Goal: Task Accomplishment & Management: Complete application form

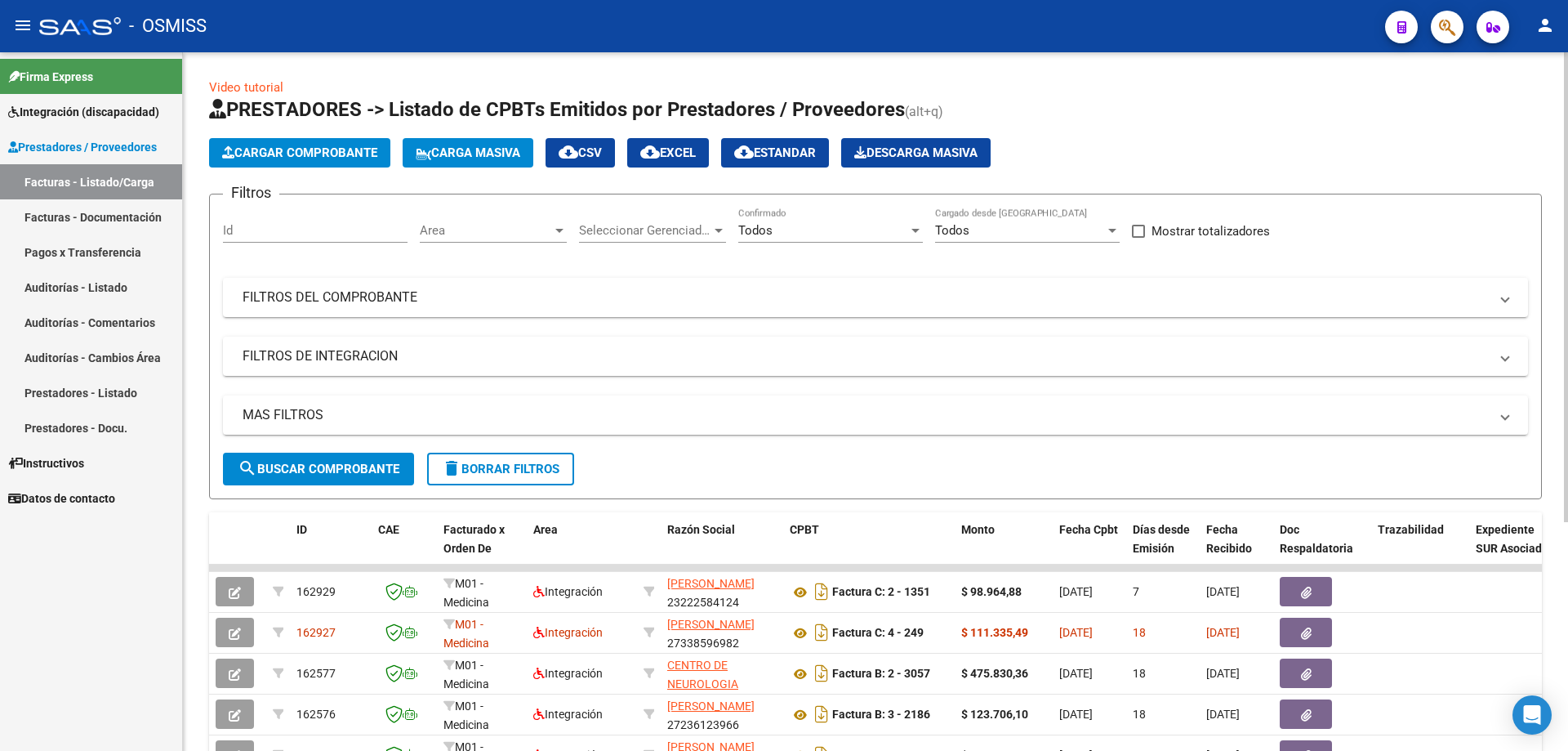
click at [767, 235] on span "Todos" at bounding box center [755, 231] width 34 height 15
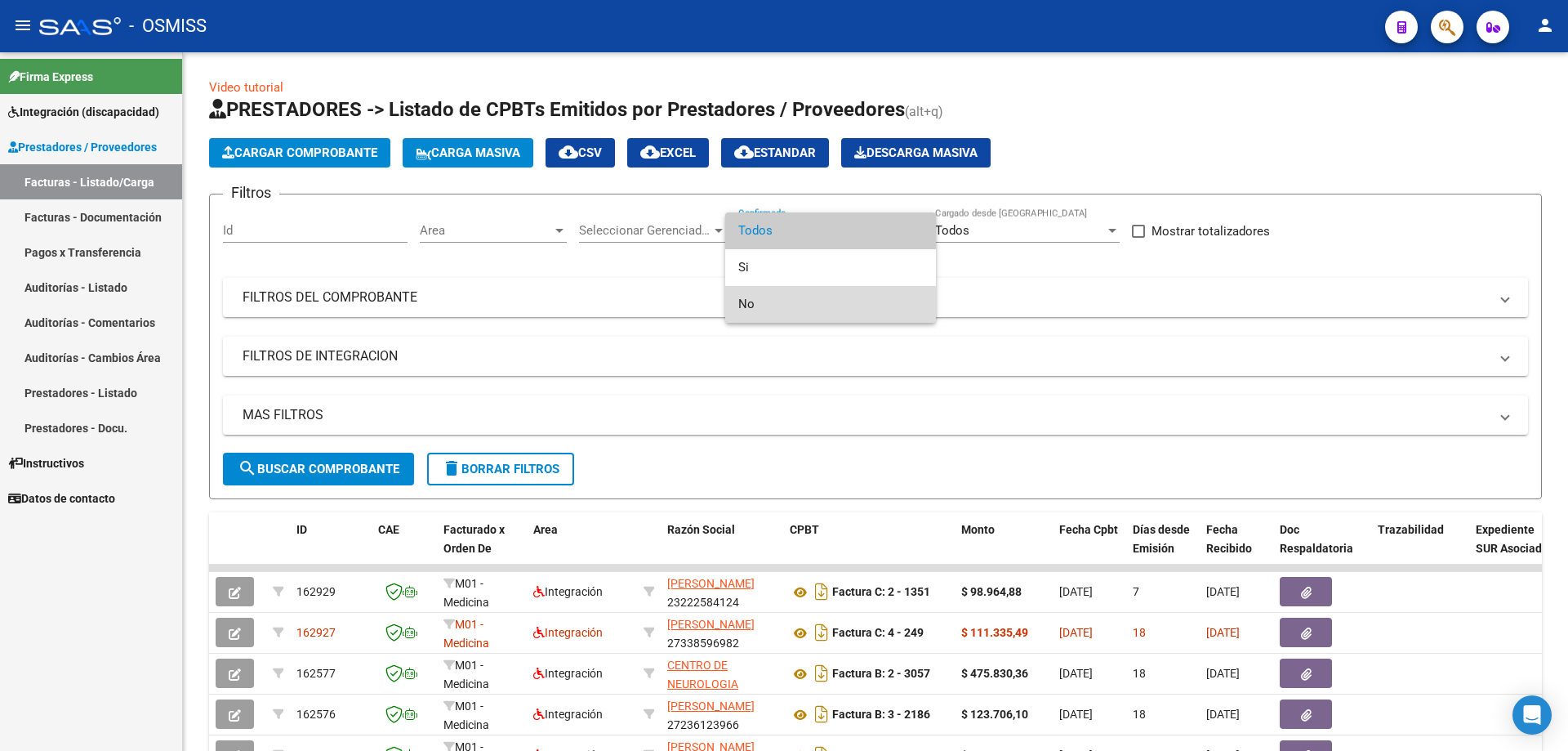
click at [773, 307] on span "No" at bounding box center [831, 304] width 184 height 37
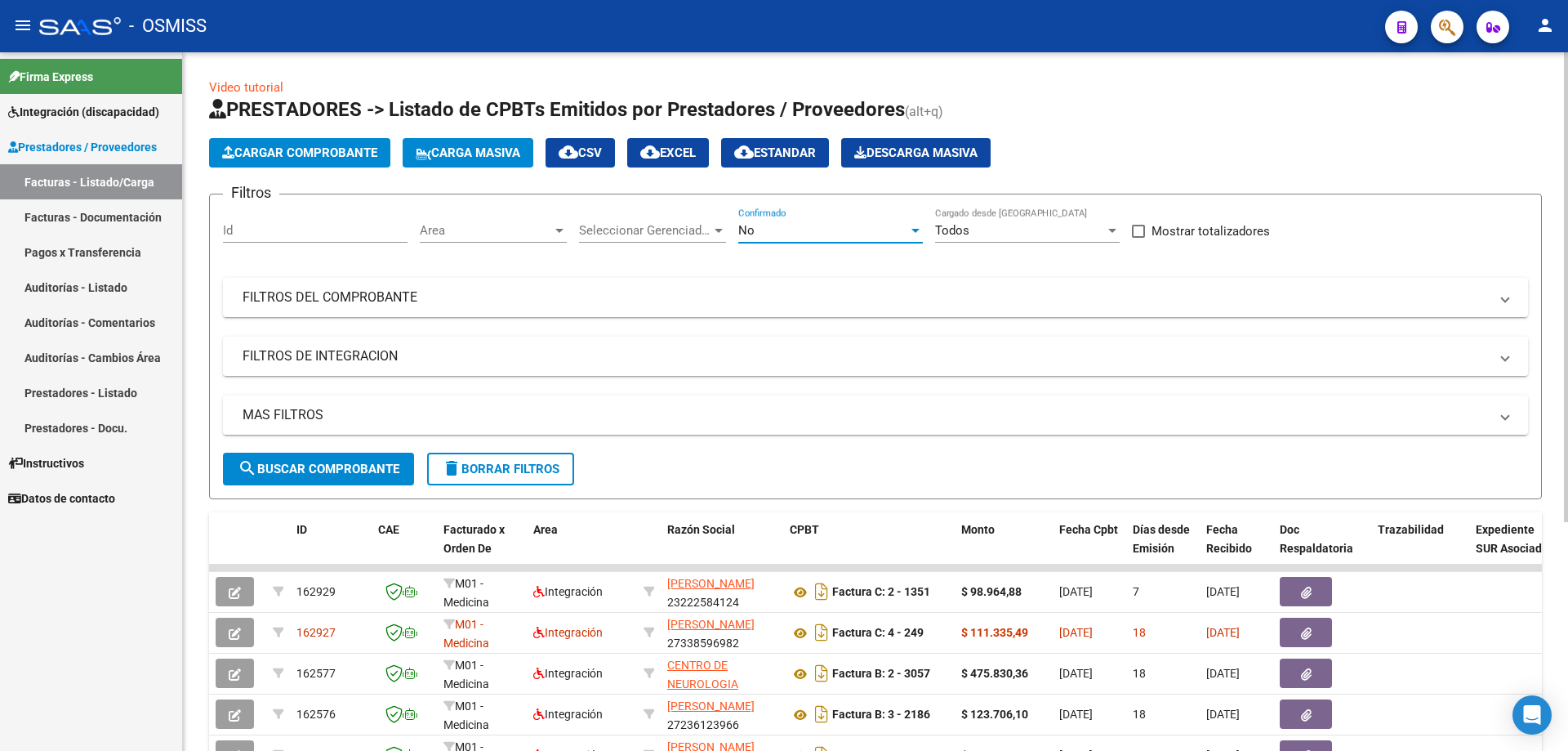
click at [345, 369] on mat-expansion-panel-header "FILTROS DE INTEGRACION" at bounding box center [875, 356] width 1305 height 39
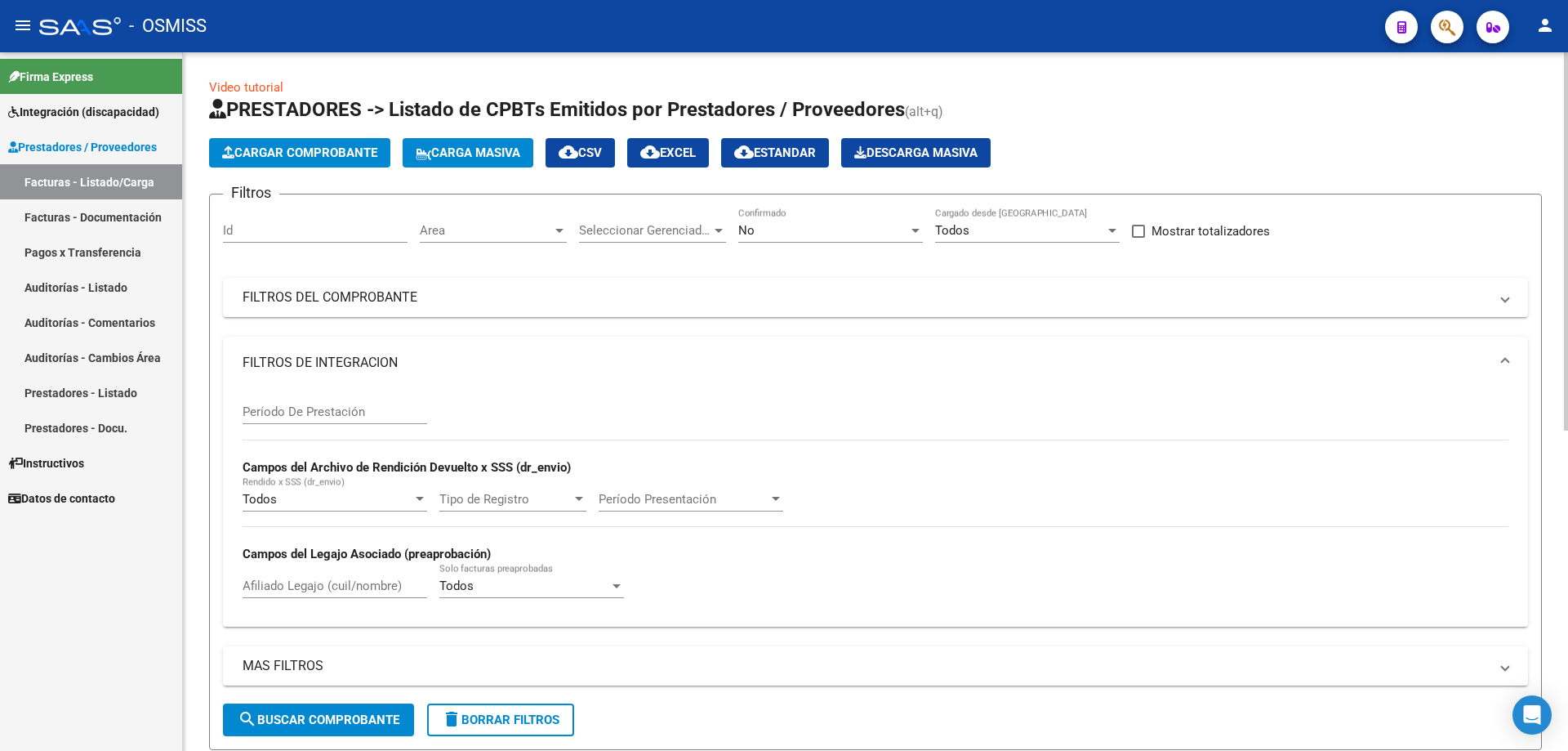
click at [308, 416] on input "Período De Prestación" at bounding box center [335, 412] width 184 height 15
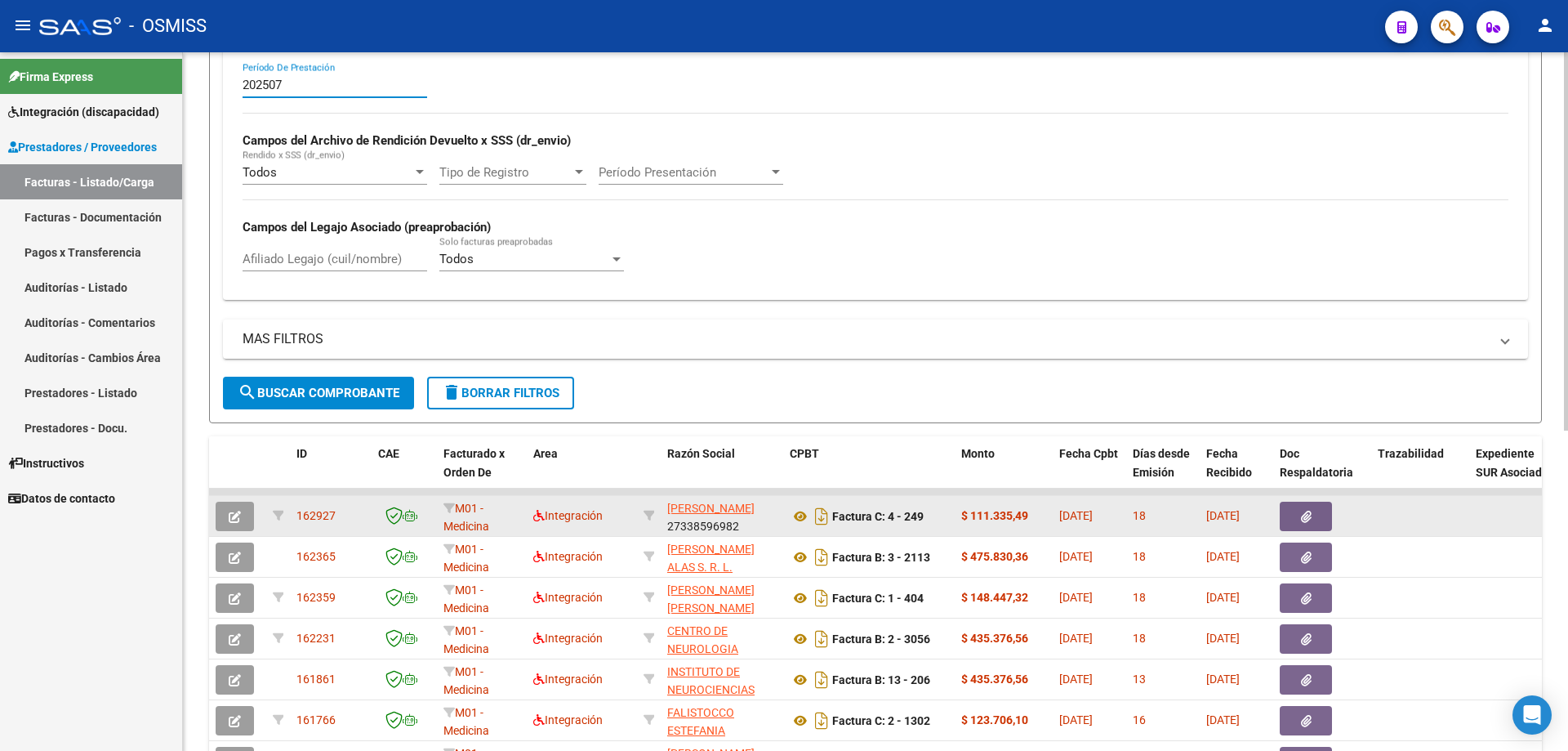
type input "202507"
click at [230, 516] on icon "button" at bounding box center [234, 516] width 12 height 12
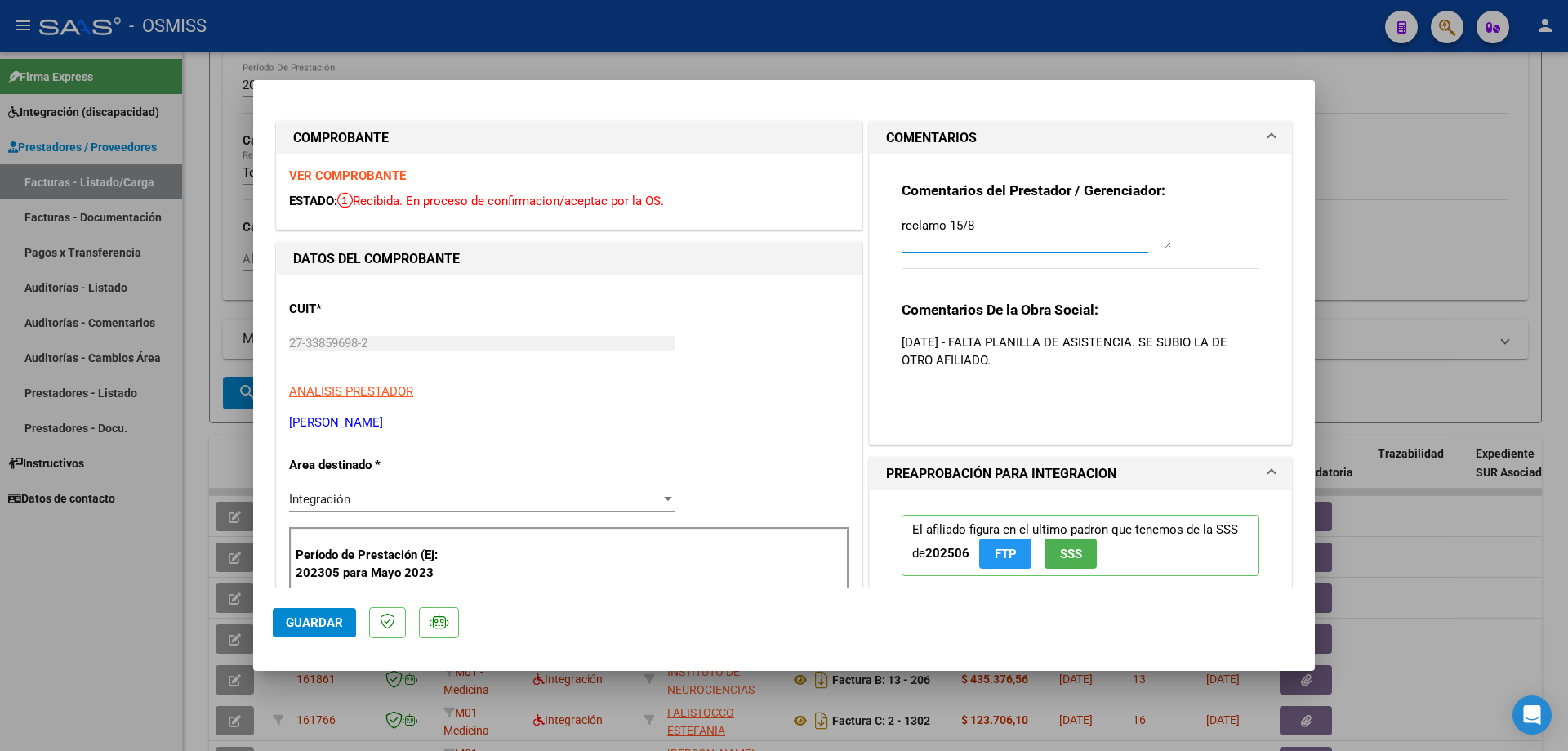
drag, startPoint x: 988, startPoint y: 221, endPoint x: 874, endPoint y: 206, distance: 115.0
click at [874, 206] on div "Comentarios del Prestador / Gerenciador: reclamo 15/8 Comentarios De la Obra So…" at bounding box center [1080, 299] width 421 height 289
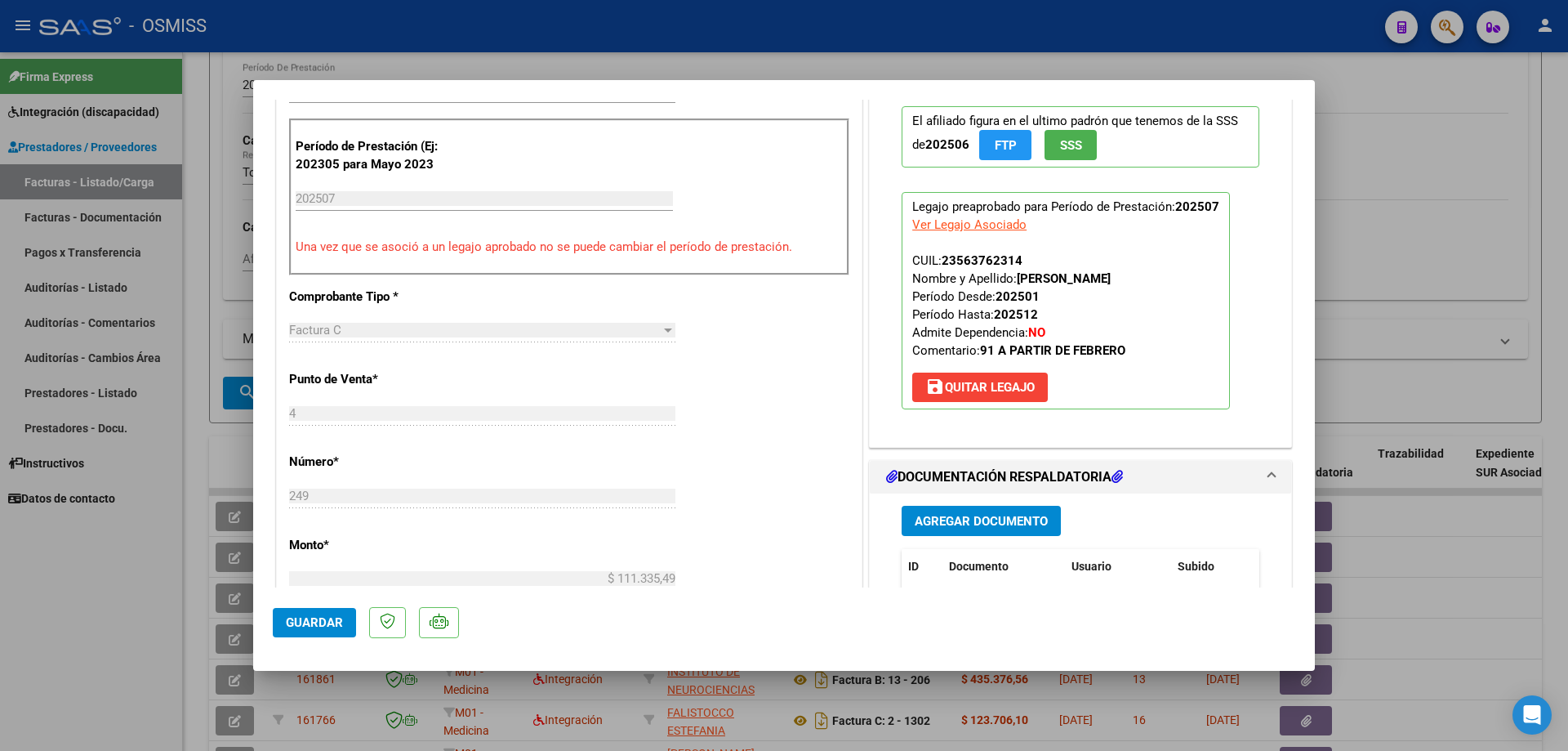
type textarea "adjuntoi"
click at [961, 518] on span "Agregar Documento" at bounding box center [980, 521] width 133 height 15
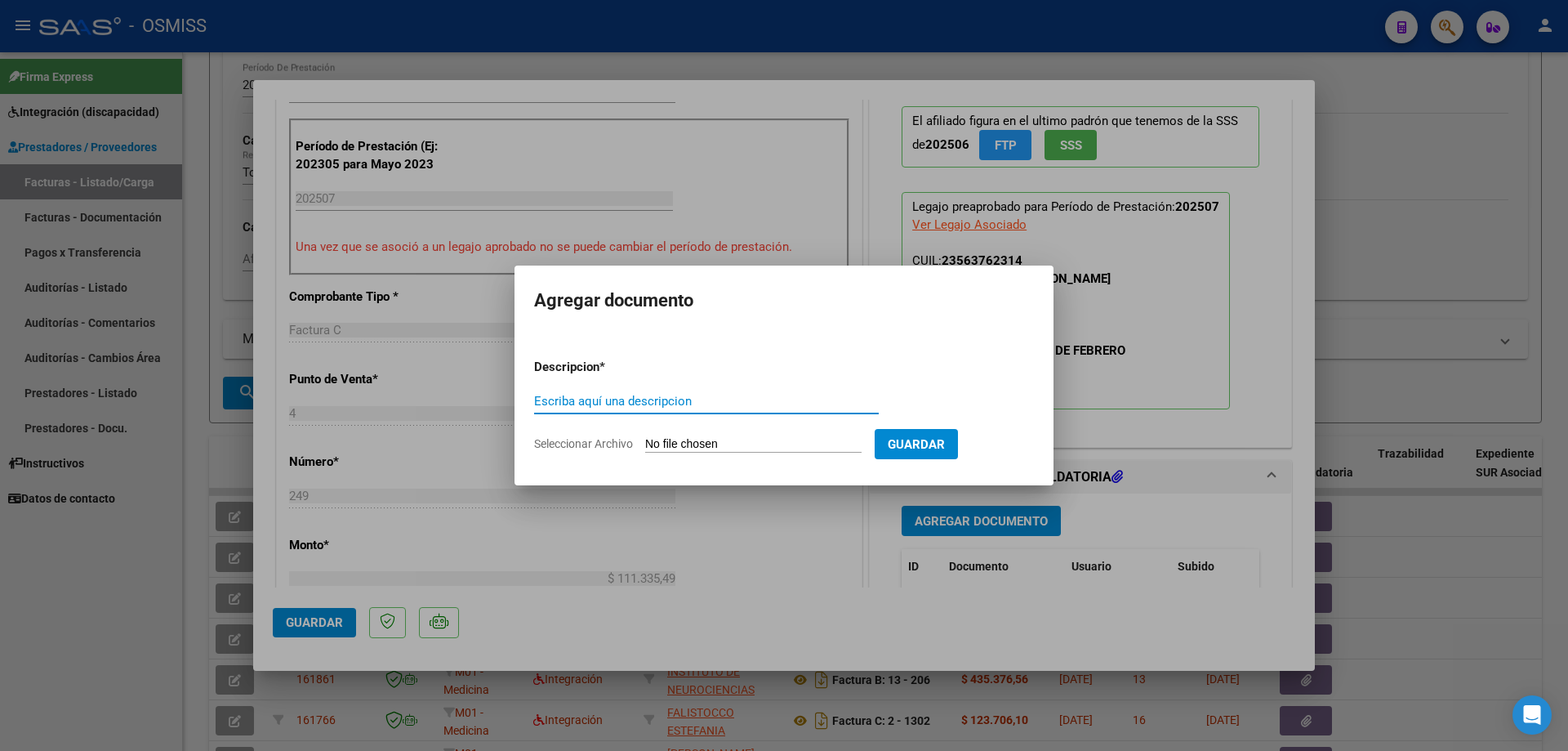
click at [768, 435] on form "Descripcion * Escriba aquí una descripcion Seleccionar Archivo Guardar" at bounding box center [783, 405] width 499 height 119
click at [756, 445] on input "Seleccionar Archivo" at bounding box center [753, 445] width 217 height 16
type input "C:\fakepath\ASIST [DATE].pdf"
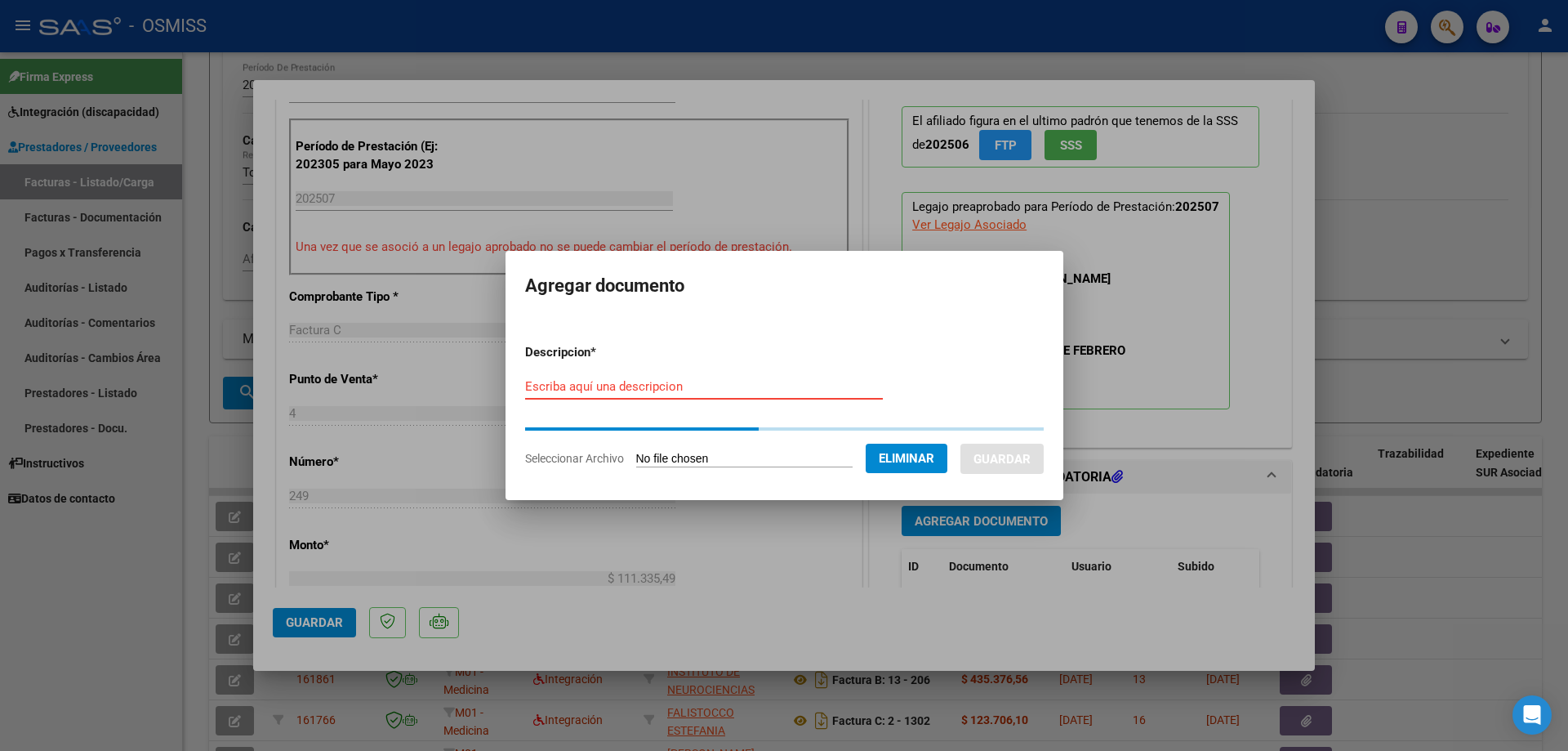
click at [675, 388] on input "Escriba aquí una descripcion" at bounding box center [704, 386] width 358 height 15
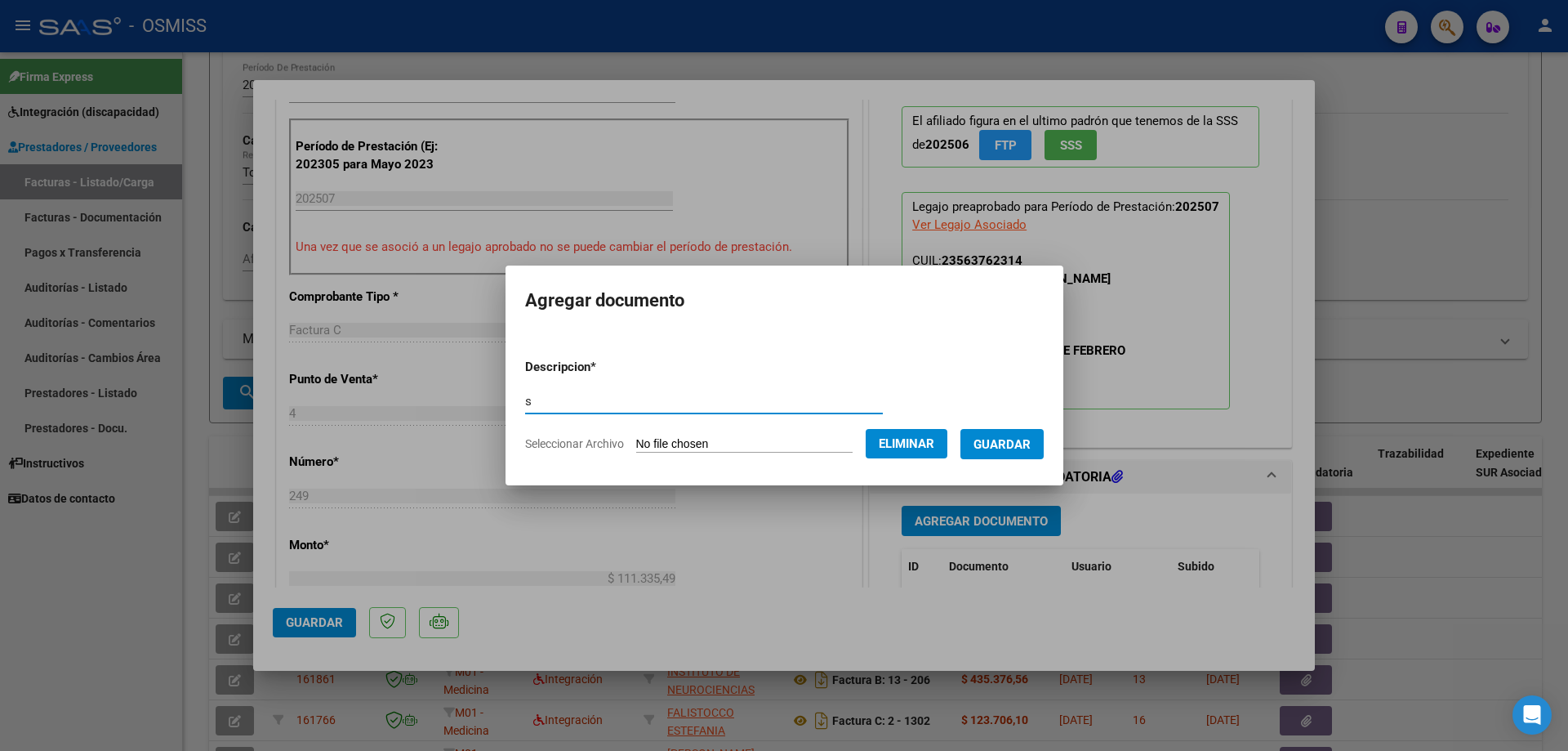
type input "s"
click at [1013, 445] on span "Guardar" at bounding box center [1002, 445] width 57 height 15
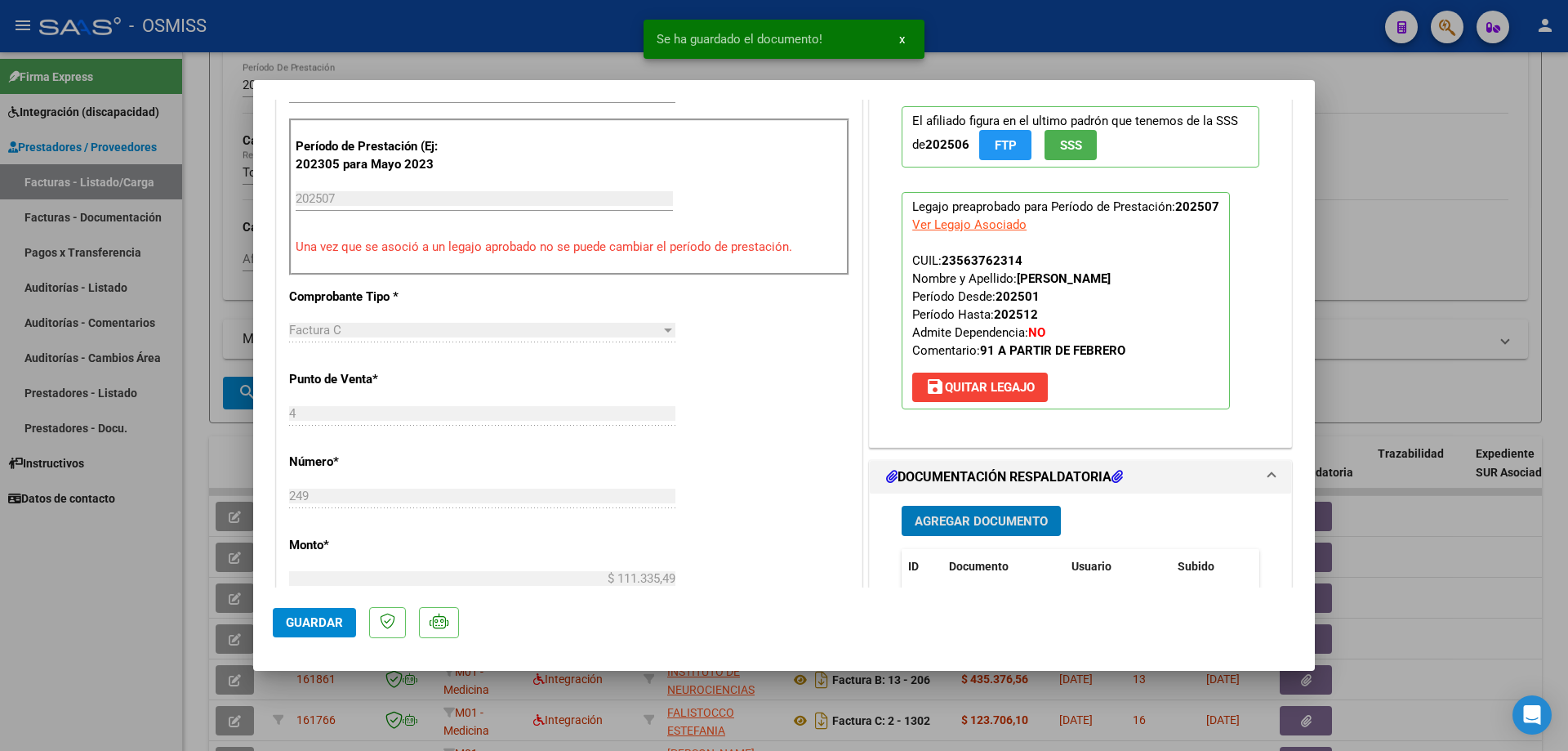
type input "$ 0,00"
